Goal: Information Seeking & Learning: Learn about a topic

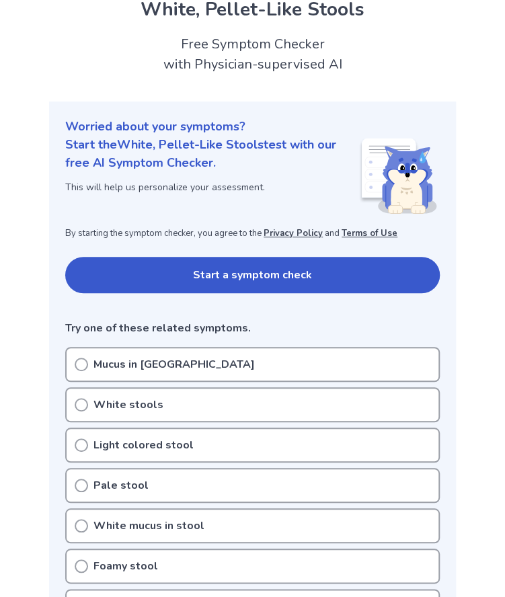
scroll to position [129, 0]
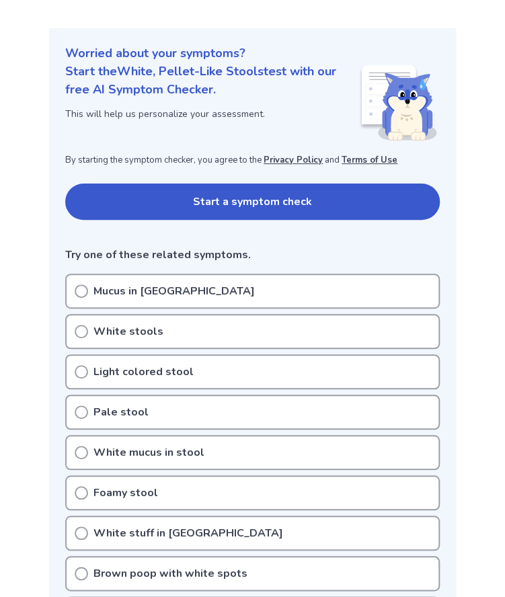
click at [156, 405] on div "Pale stool" at bounding box center [252, 411] width 374 height 35
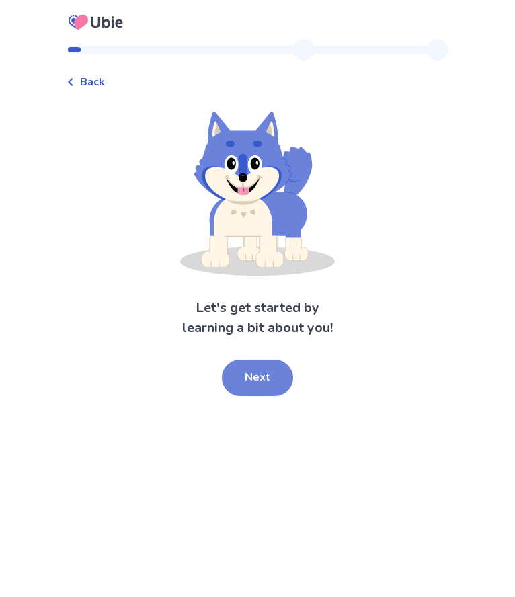
click at [253, 378] on button "Next" at bounding box center [257, 377] width 71 height 36
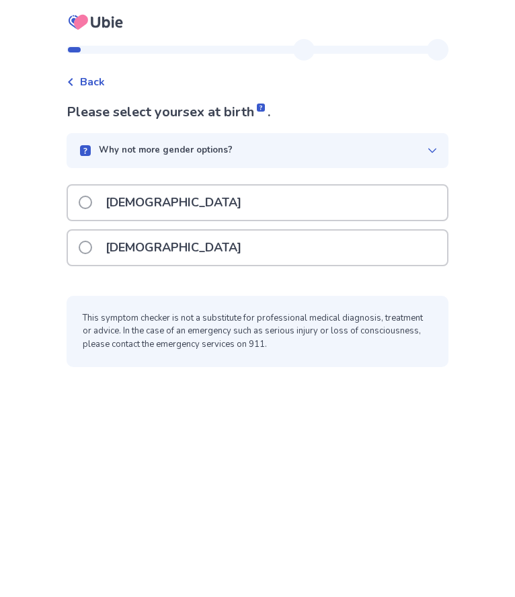
click at [198, 207] on div "[DEMOGRAPHIC_DATA]" at bounding box center [257, 202] width 379 height 34
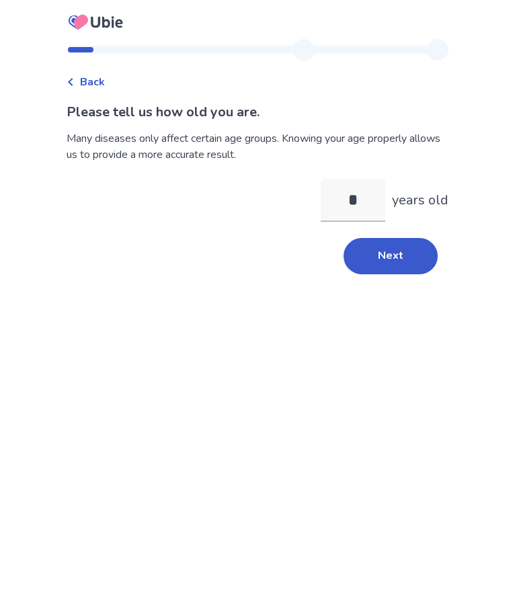
type input "**"
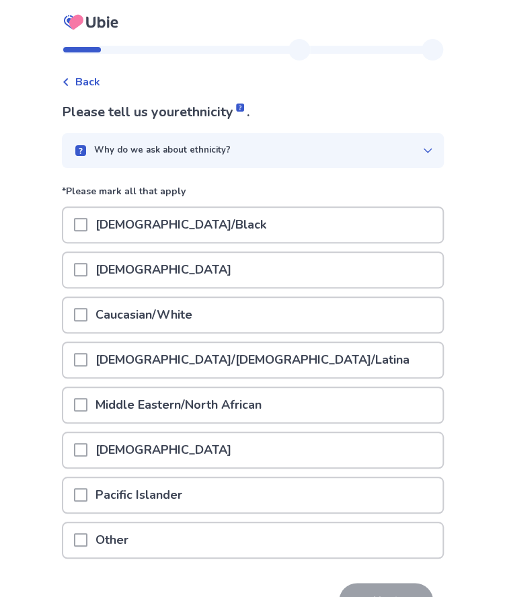
click at [324, 280] on div "[DEMOGRAPHIC_DATA]" at bounding box center [252, 270] width 379 height 34
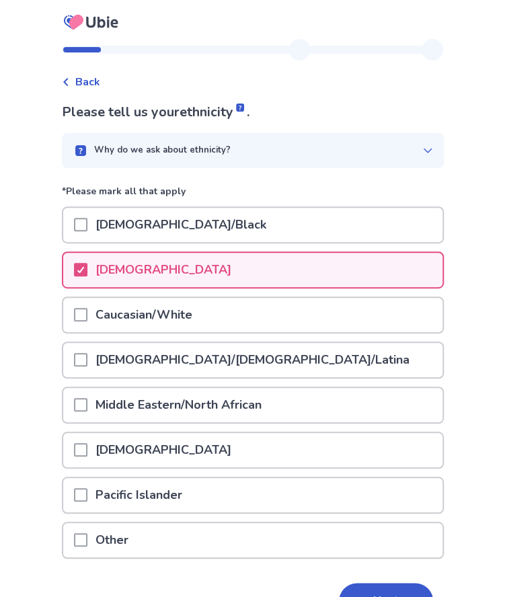
scroll to position [81, 0]
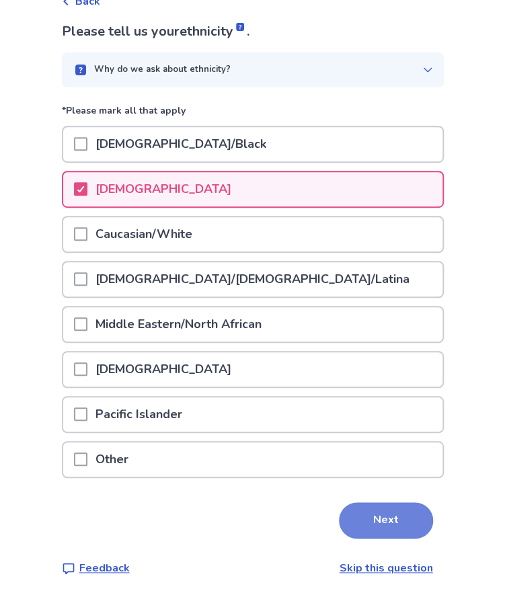
click at [400, 521] on button "Next" at bounding box center [386, 520] width 94 height 36
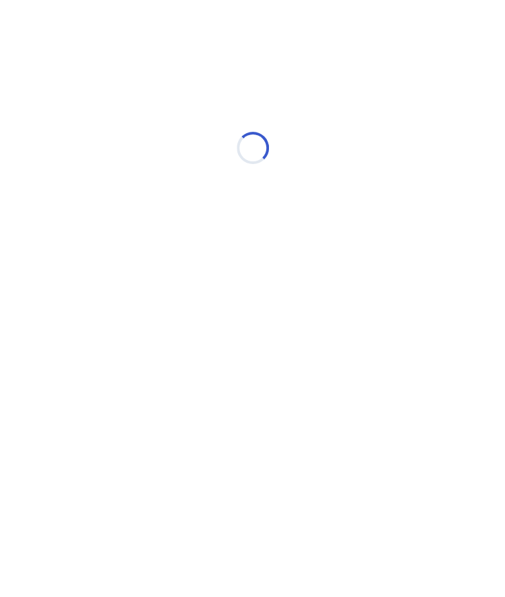
scroll to position [0, 0]
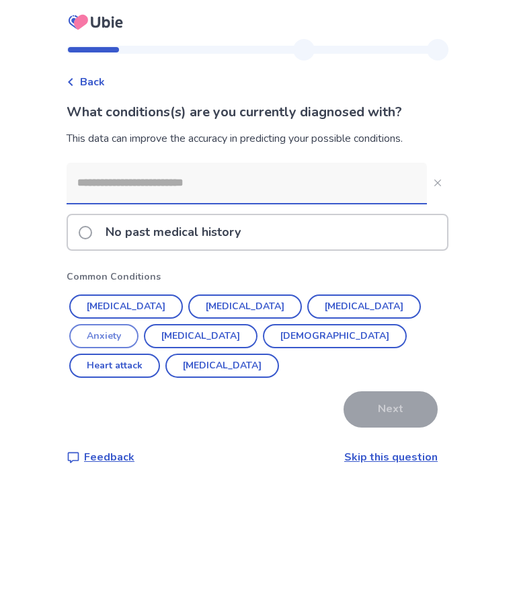
click at [138, 324] on button "Anxiety" at bounding box center [103, 336] width 69 height 24
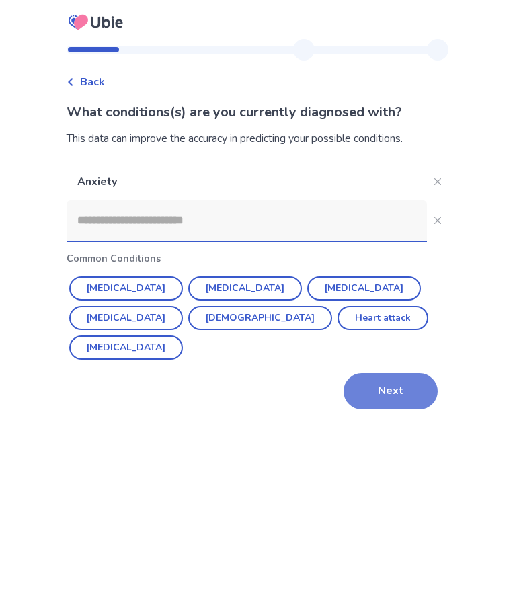
click at [345, 373] on button "Next" at bounding box center [390, 391] width 94 height 36
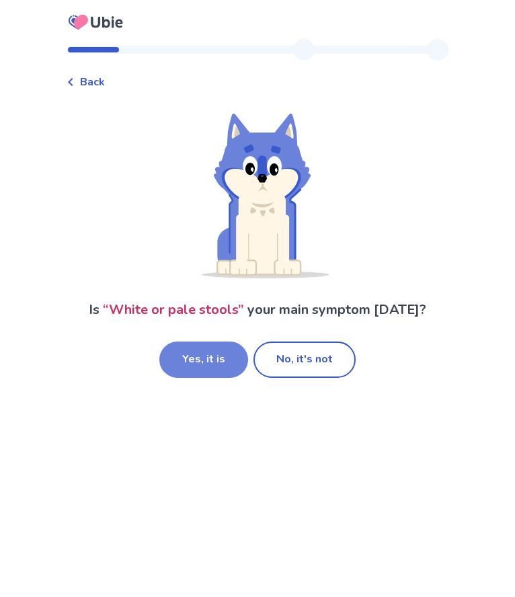
click at [212, 366] on button "Yes, it is" at bounding box center [203, 359] width 89 height 36
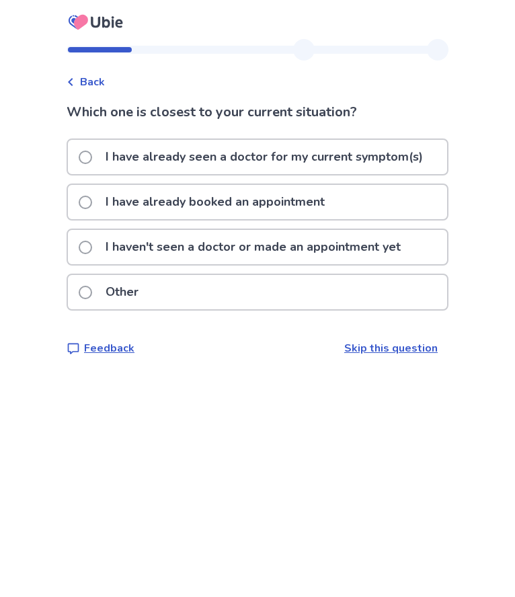
click at [226, 251] on p "I haven't seen a doctor or made an appointment yet" at bounding box center [252, 247] width 311 height 34
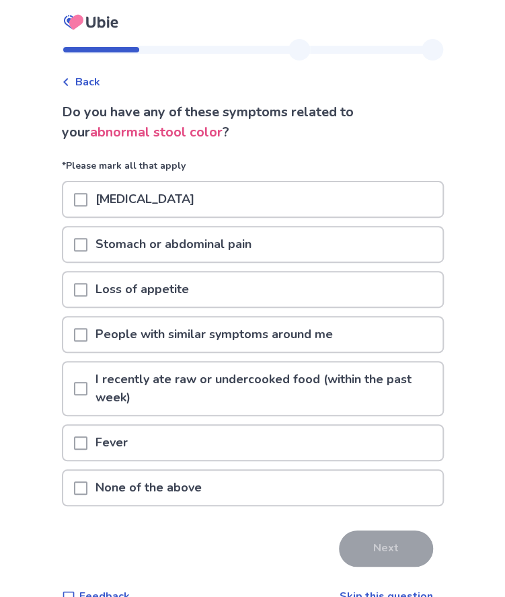
click at [166, 482] on p "None of the above" at bounding box center [148, 487] width 122 height 34
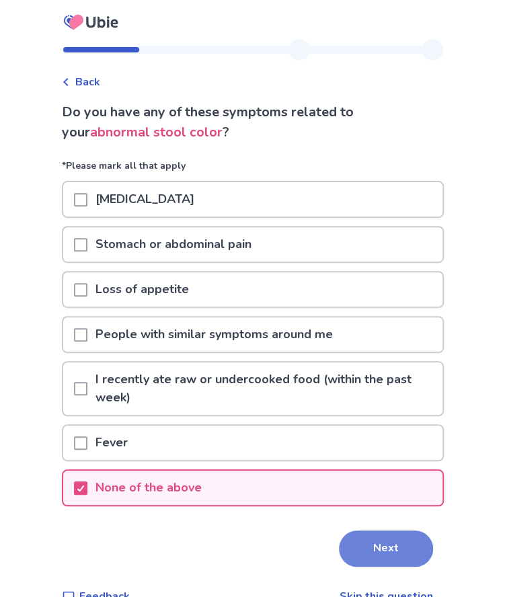
click at [365, 550] on button "Next" at bounding box center [386, 548] width 94 height 36
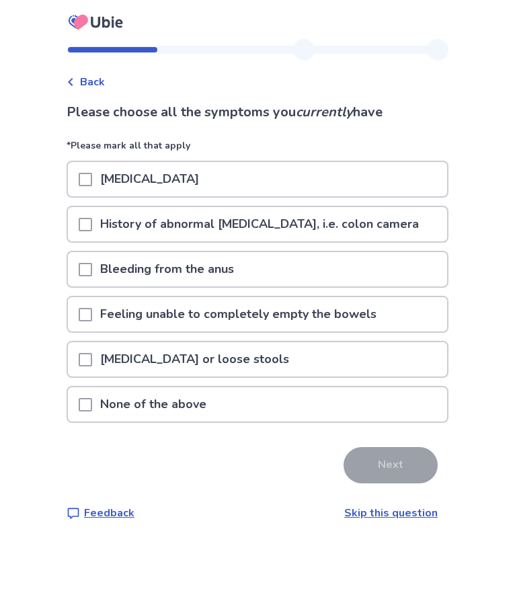
click at [243, 398] on div "None of the above" at bounding box center [257, 404] width 379 height 34
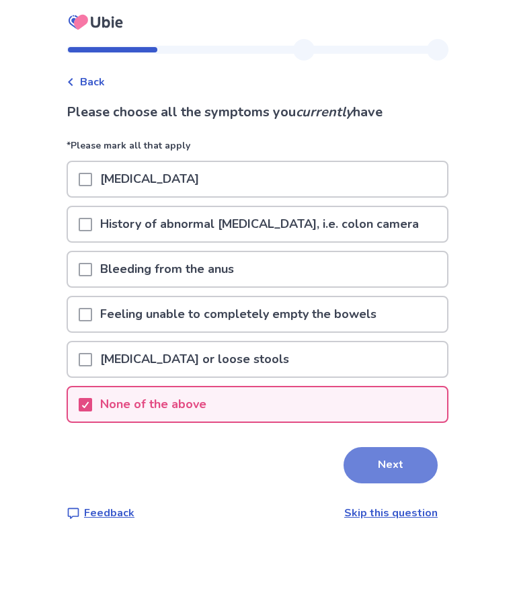
click at [406, 464] on button "Next" at bounding box center [390, 465] width 94 height 36
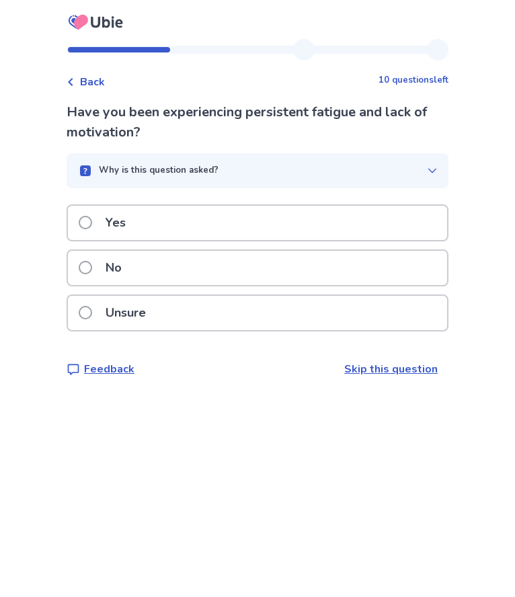
click at [249, 275] on div "No" at bounding box center [257, 268] width 379 height 34
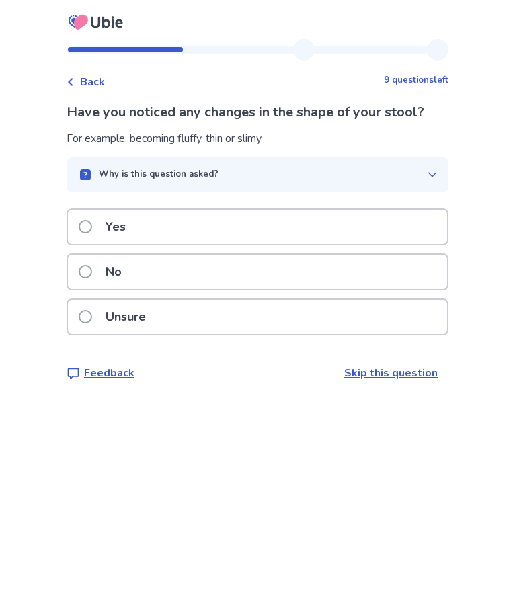
click at [257, 273] on div "No" at bounding box center [257, 272] width 379 height 34
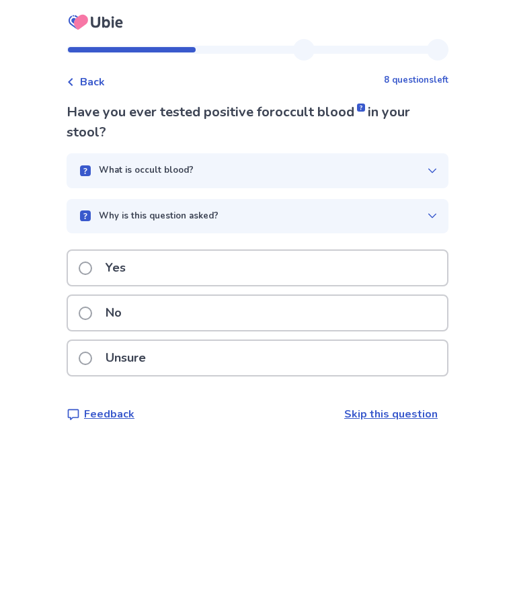
click at [145, 324] on div "No" at bounding box center [257, 313] width 379 height 34
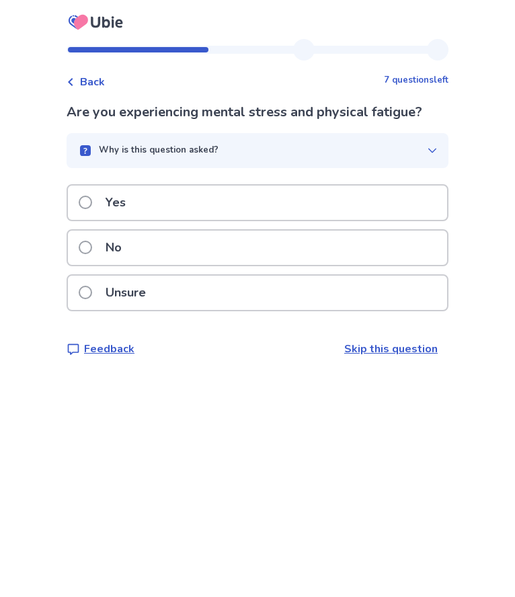
click at [148, 230] on div "No" at bounding box center [257, 247] width 379 height 34
click at [130, 257] on p "No" at bounding box center [113, 247] width 32 height 34
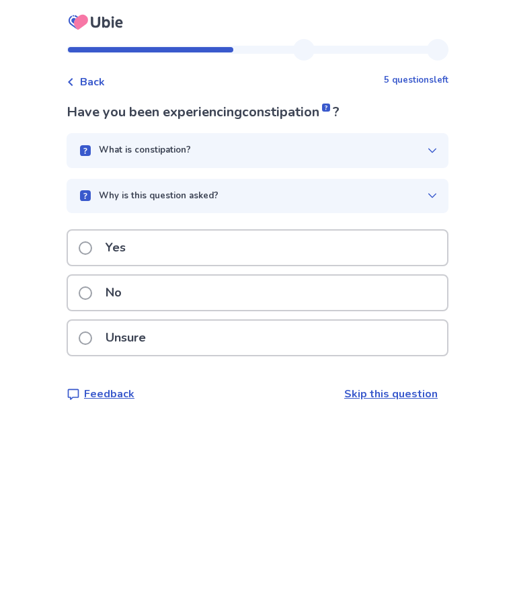
click at [153, 306] on div "No" at bounding box center [257, 292] width 379 height 34
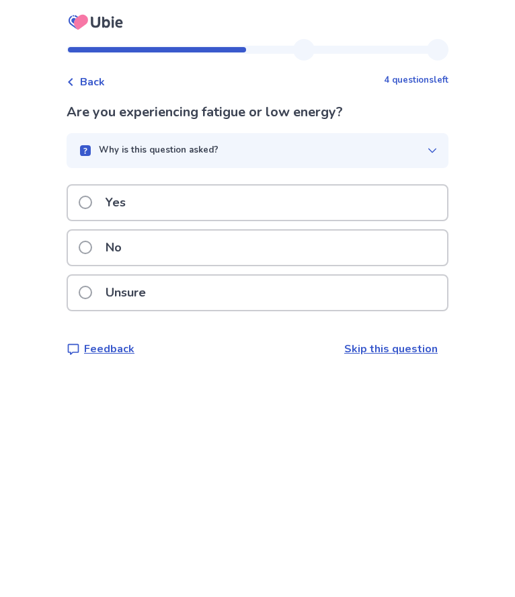
click at [161, 265] on div "No" at bounding box center [258, 247] width 382 height 37
click at [162, 263] on div "No" at bounding box center [257, 247] width 379 height 34
click at [169, 264] on div "No" at bounding box center [257, 247] width 379 height 34
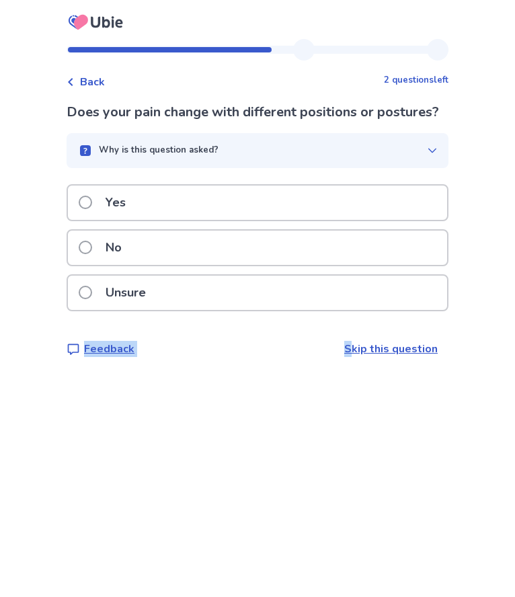
drag, startPoint x: 168, startPoint y: 271, endPoint x: 349, endPoint y: 376, distance: 209.8
click at [349, 357] on div "Does your pain change with different positions or postures? Why is this questio…" at bounding box center [258, 229] width 382 height 255
click at [349, 357] on p "Skip this question" at bounding box center [390, 349] width 93 height 16
click at [356, 356] on link "Skip this question" at bounding box center [390, 348] width 93 height 15
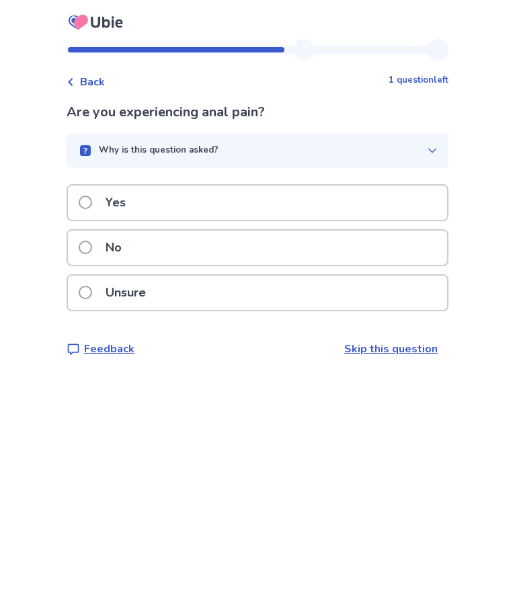
click at [270, 244] on div "No" at bounding box center [257, 247] width 379 height 34
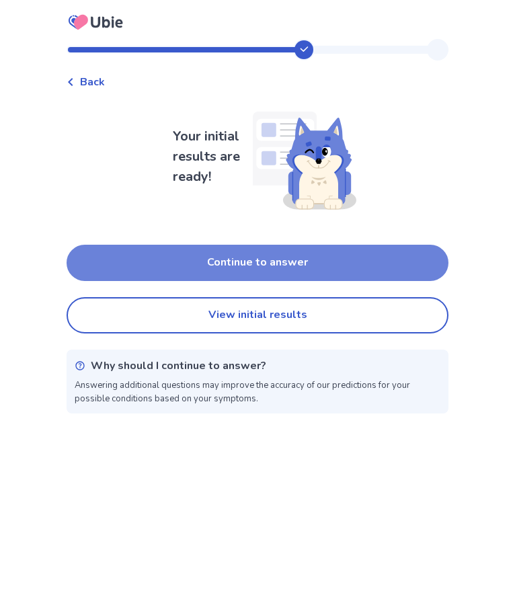
click at [273, 264] on button "Continue to answer" at bounding box center [258, 263] width 382 height 36
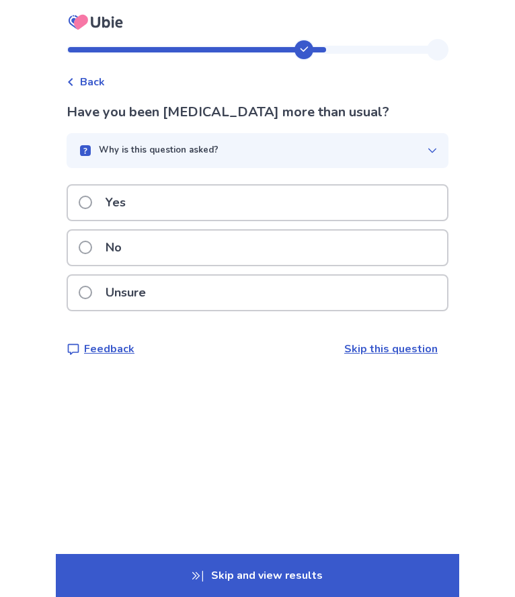
click at [245, 297] on div "Unsure" at bounding box center [257, 292] width 379 height 34
click at [239, 265] on div "No" at bounding box center [257, 247] width 379 height 34
click at [247, 257] on div "No" at bounding box center [257, 247] width 379 height 34
click at [246, 257] on div "No" at bounding box center [257, 247] width 379 height 34
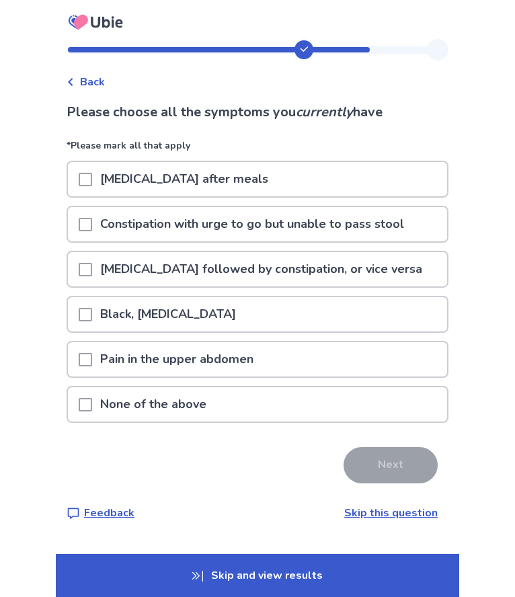
click at [235, 400] on div "None of the above" at bounding box center [257, 404] width 379 height 34
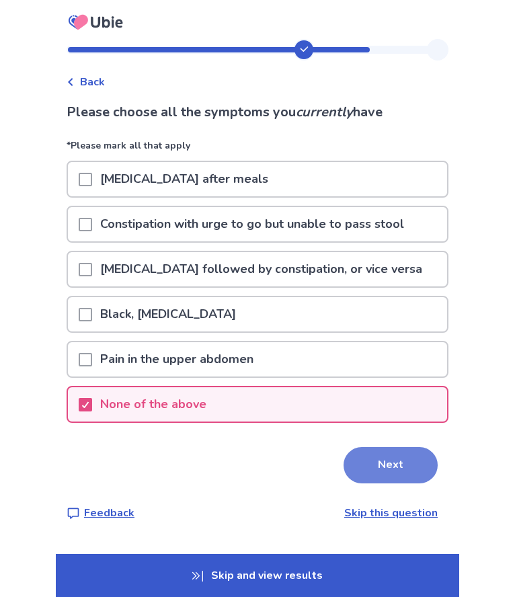
click at [353, 452] on button "Next" at bounding box center [390, 465] width 94 height 36
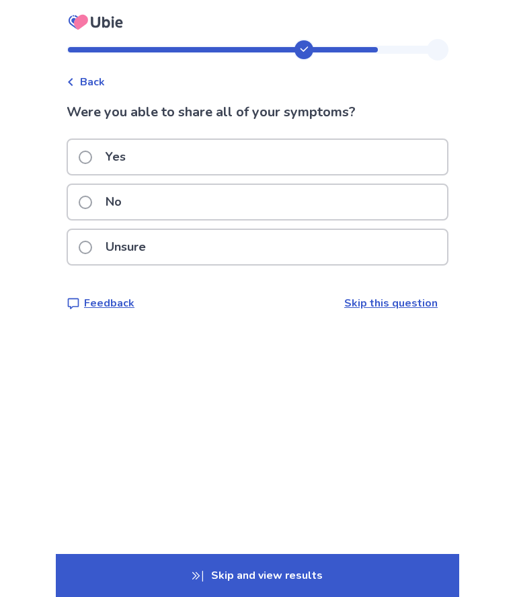
click at [215, 173] on div "Yes" at bounding box center [257, 157] width 379 height 34
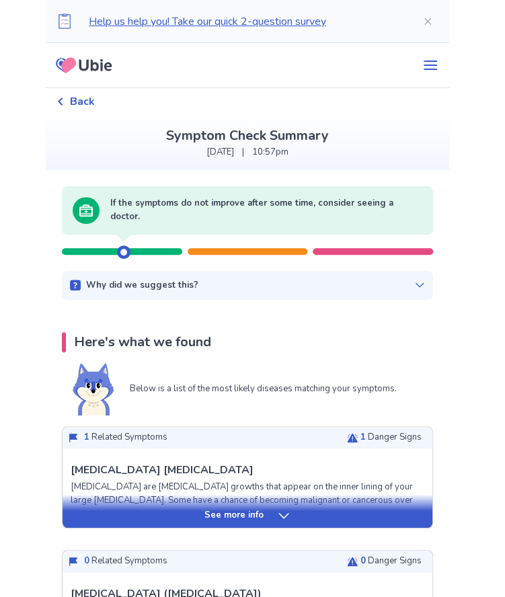
scroll to position [41, 0]
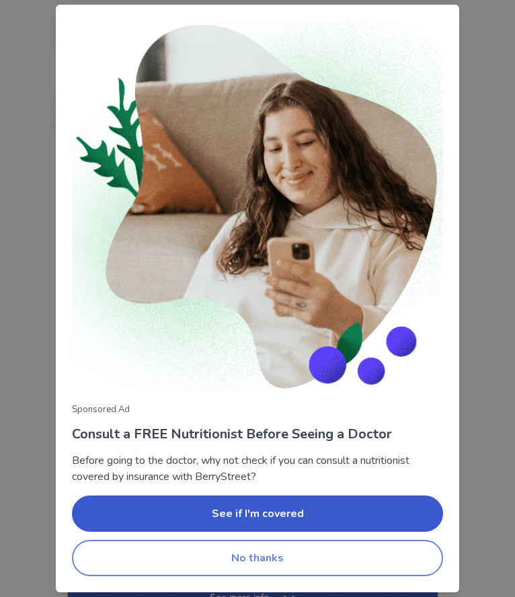
click at [278, 560] on button "No thanks" at bounding box center [257, 557] width 371 height 36
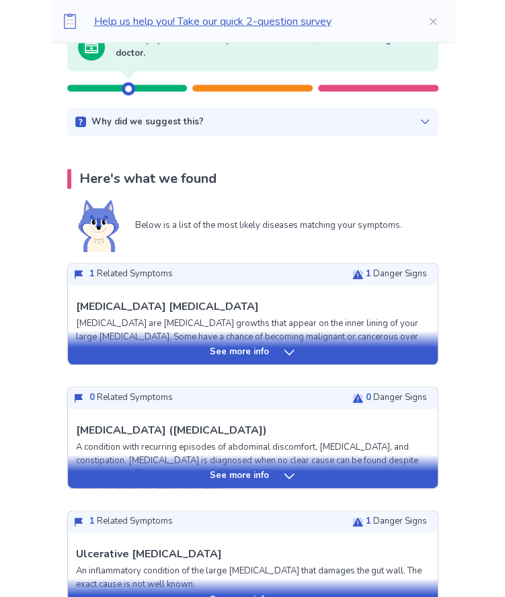
scroll to position [163, 0]
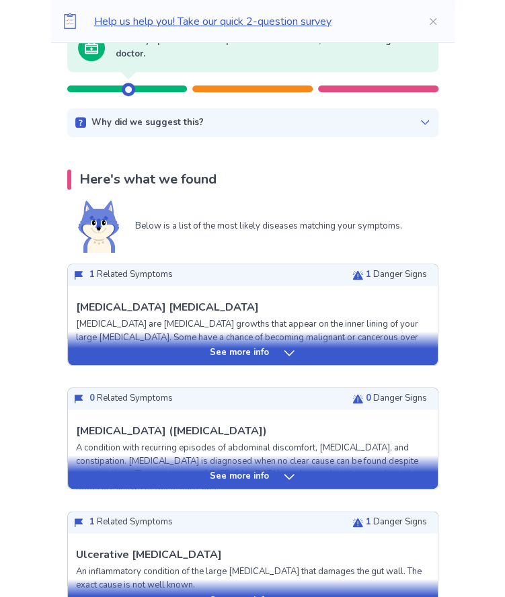
click at [282, 357] on icon at bounding box center [288, 352] width 13 height 13
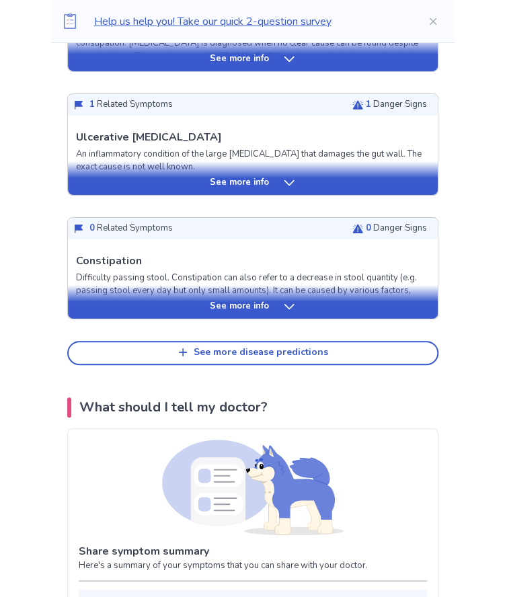
scroll to position [1397, 0]
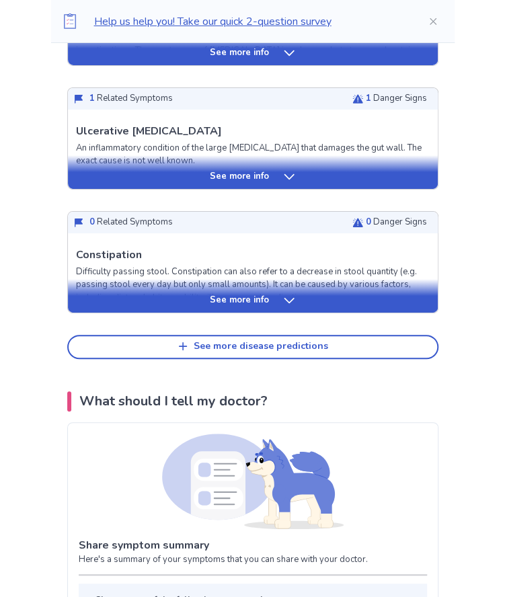
click at [255, 279] on div "See more info" at bounding box center [253, 296] width 370 height 34
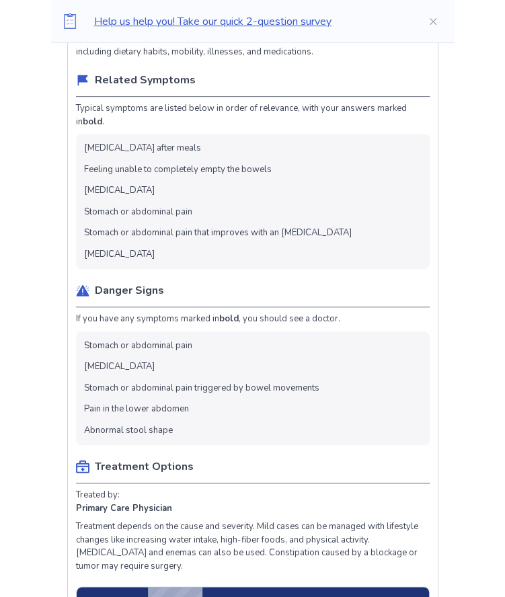
scroll to position [1643, 0]
